Goal: Transaction & Acquisition: Purchase product/service

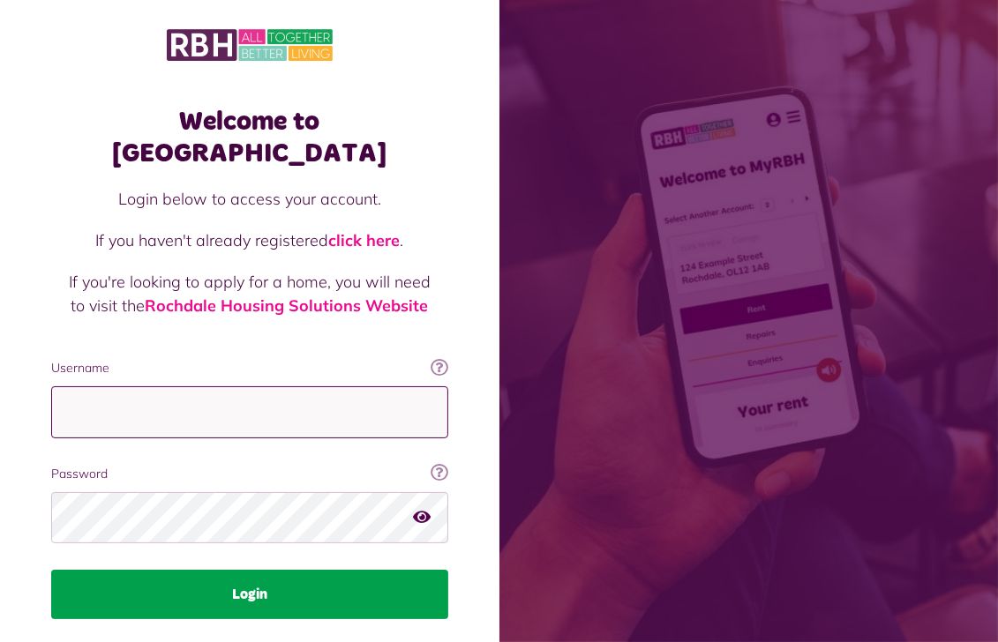
type input "**********"
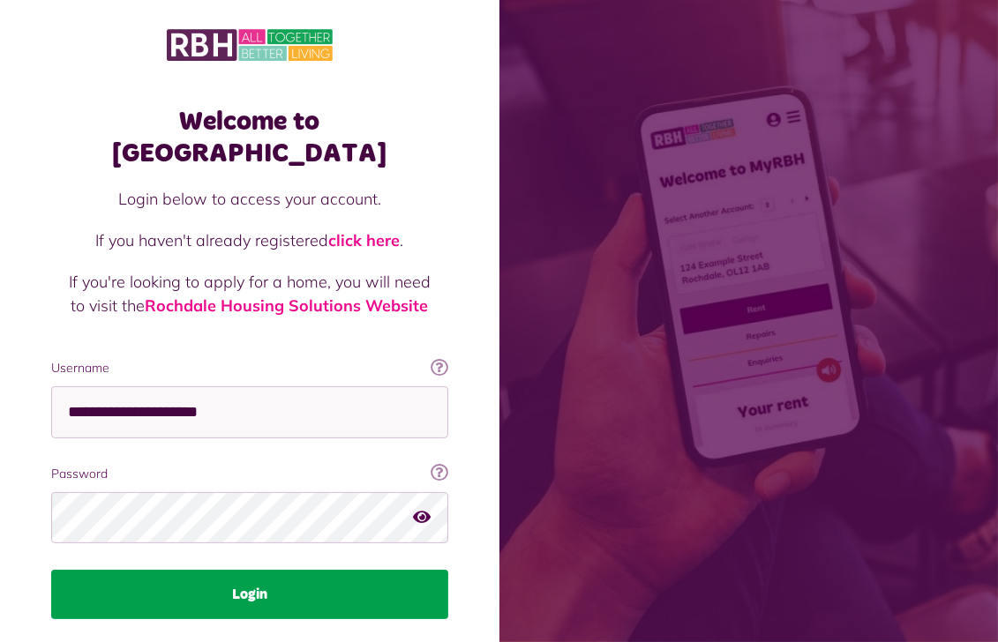
click at [267, 570] on button "Login" at bounding box center [249, 594] width 397 height 49
click at [255, 570] on button "Login" at bounding box center [249, 594] width 397 height 49
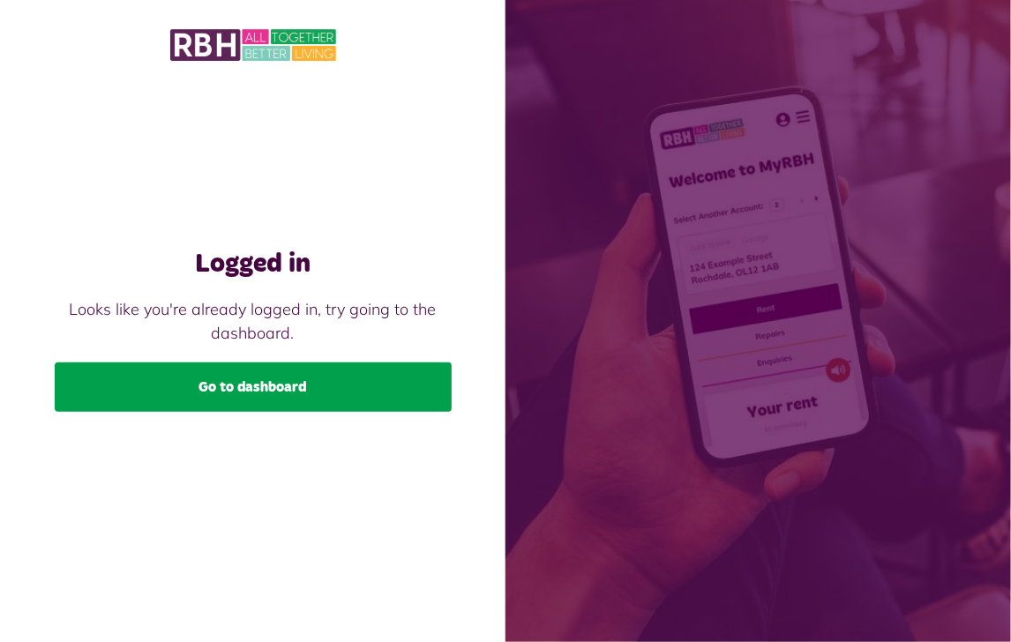
click at [255, 380] on link "Go to dashboard" at bounding box center [253, 387] width 397 height 49
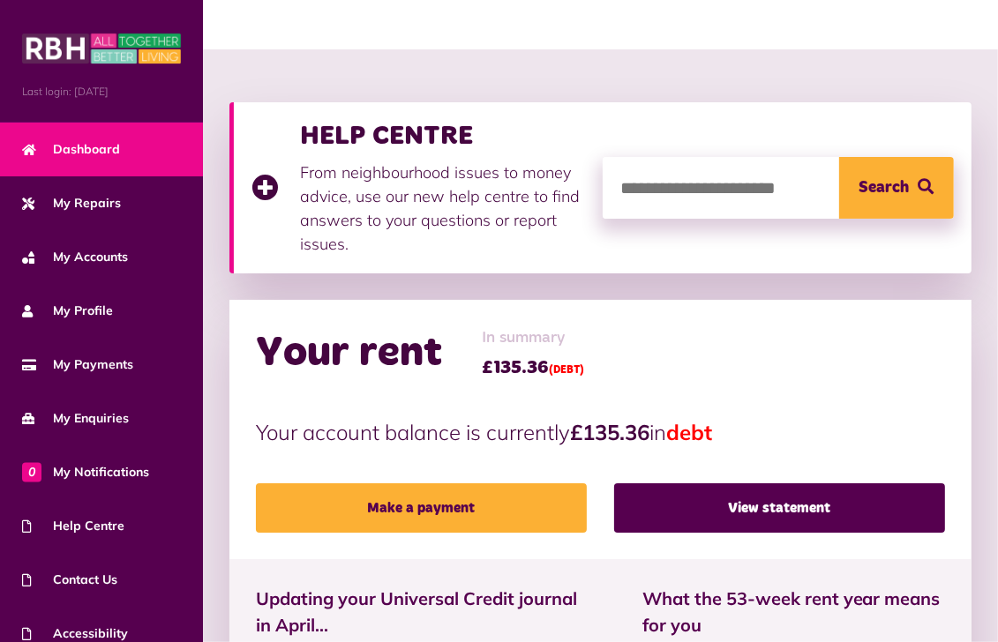
scroll to position [176, 0]
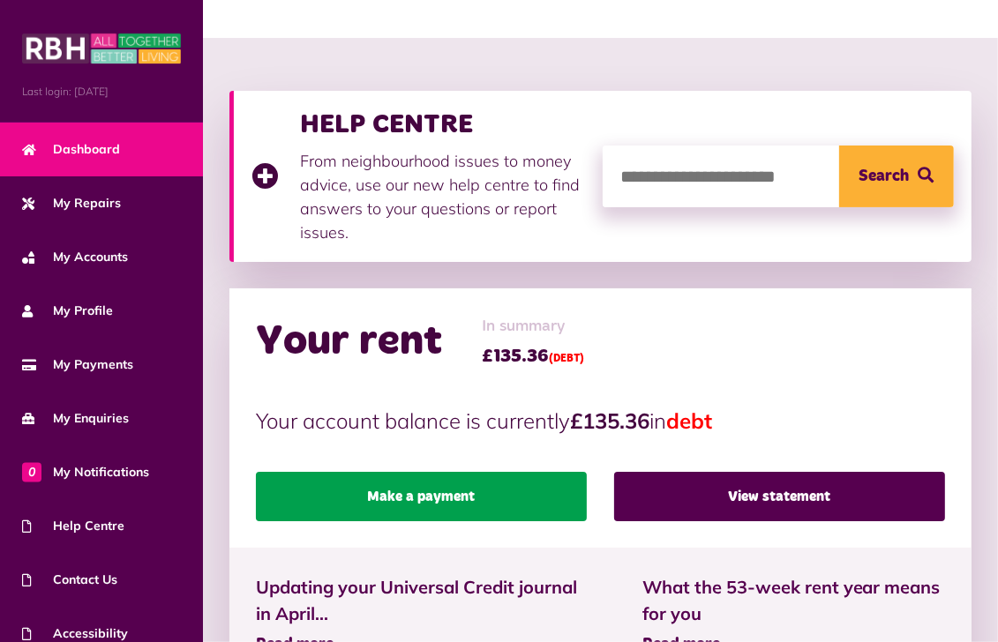
click at [413, 492] on link "Make a payment" at bounding box center [421, 496] width 331 height 49
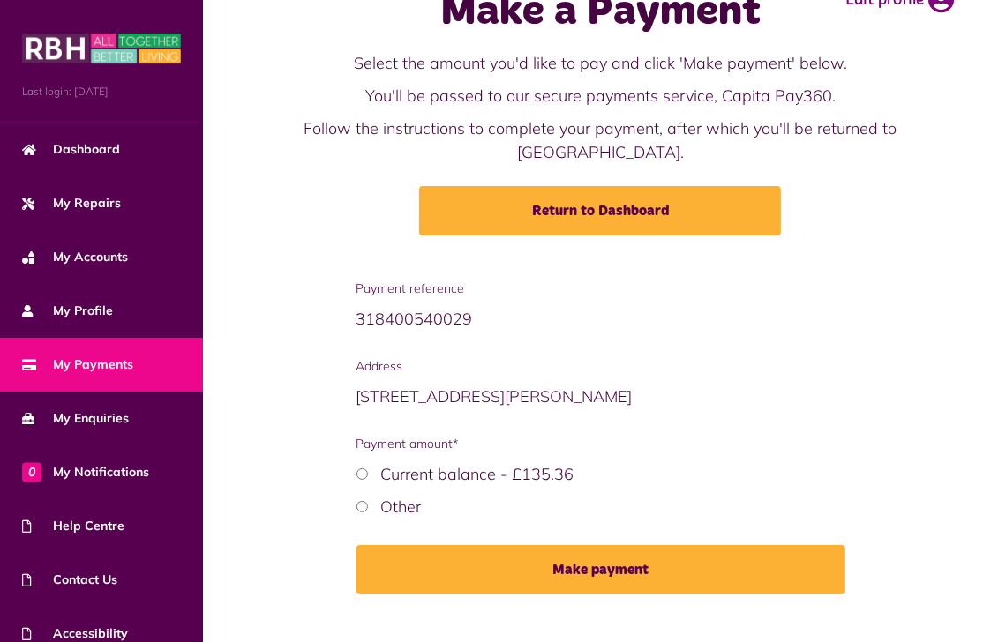
scroll to position [88, 0]
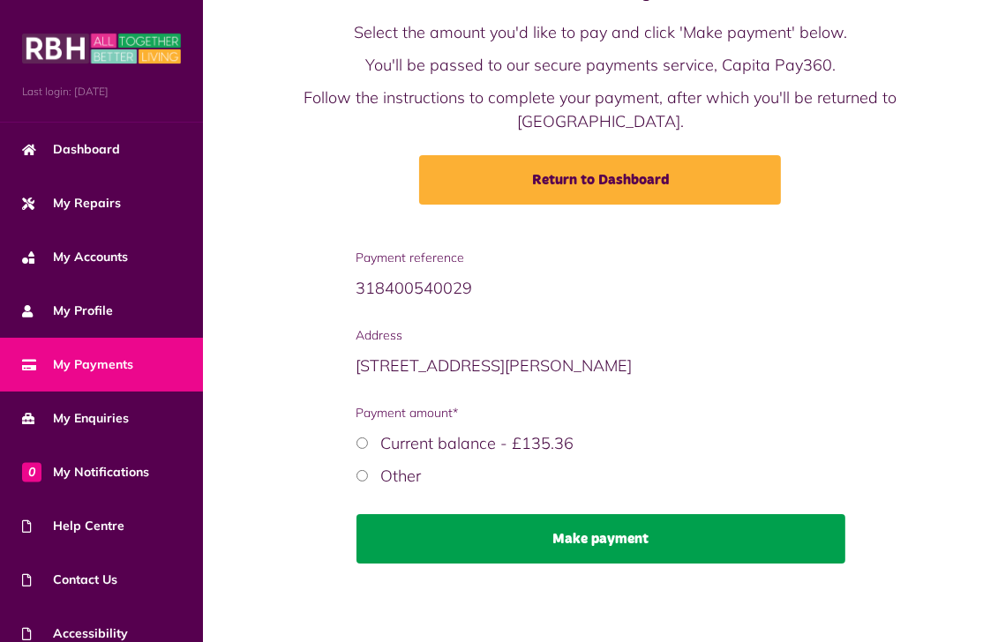
click at [637, 530] on button "Make payment" at bounding box center [601, 538] width 489 height 49
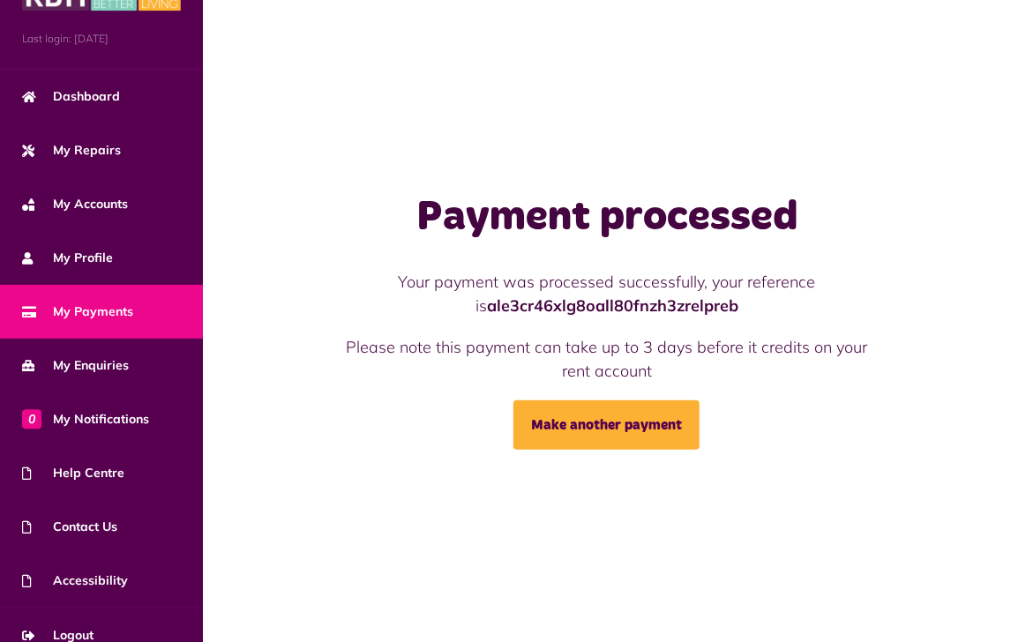
scroll to position [60, 0]
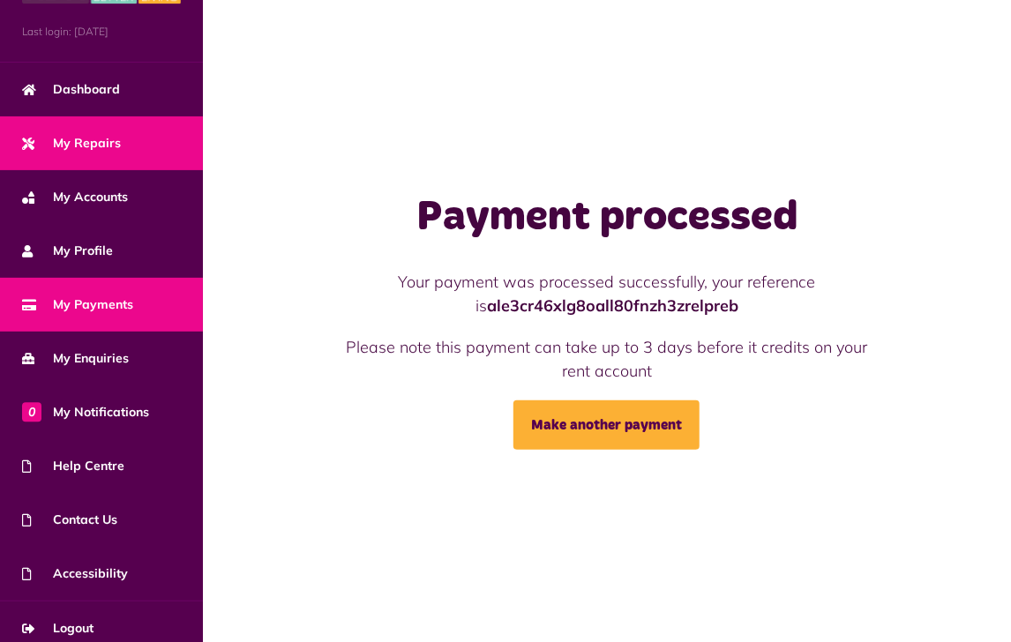
click at [120, 144] on link "My Repairs" at bounding box center [101, 143] width 203 height 54
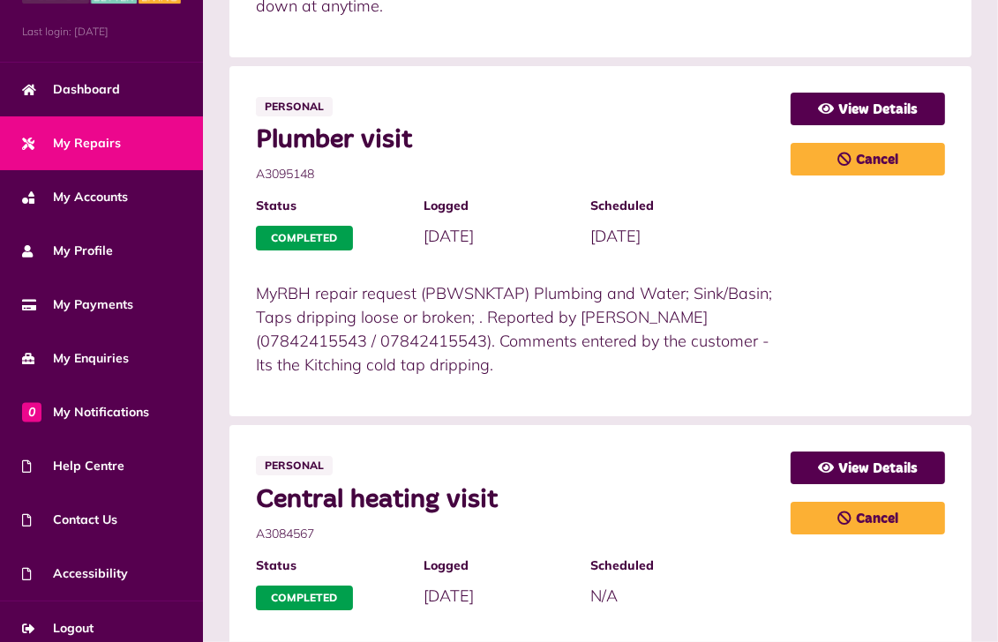
scroll to position [71, 0]
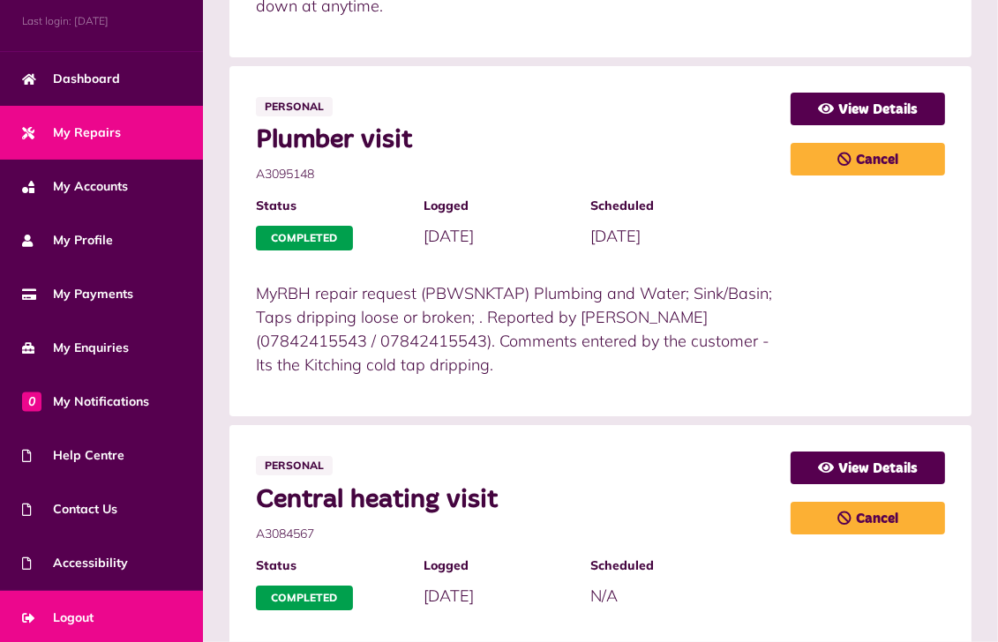
click at [86, 610] on span "Logout" at bounding box center [57, 618] width 71 height 19
